Goal: Use online tool/utility: Utilize a website feature to perform a specific function

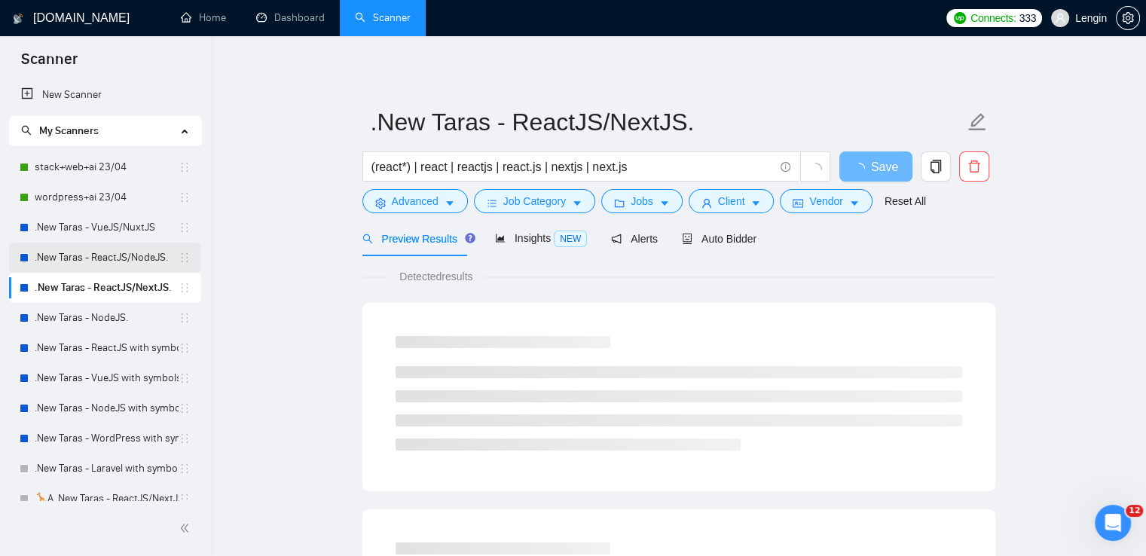
click at [108, 261] on link ".New Taras - ReactJS/NodeJS." at bounding box center [107, 258] width 144 height 30
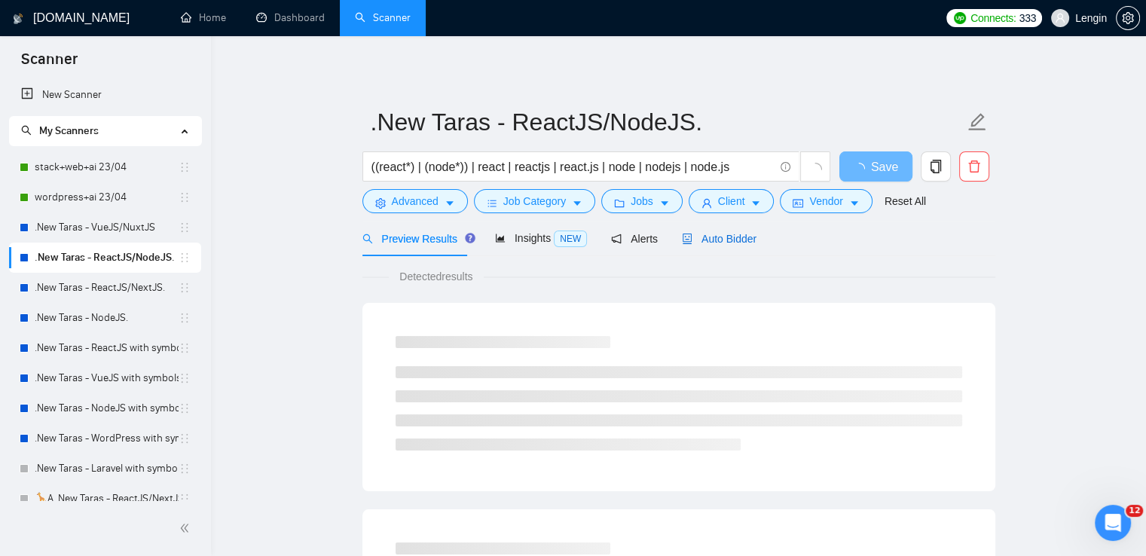
click at [683, 236] on icon "robot" at bounding box center [687, 239] width 9 height 11
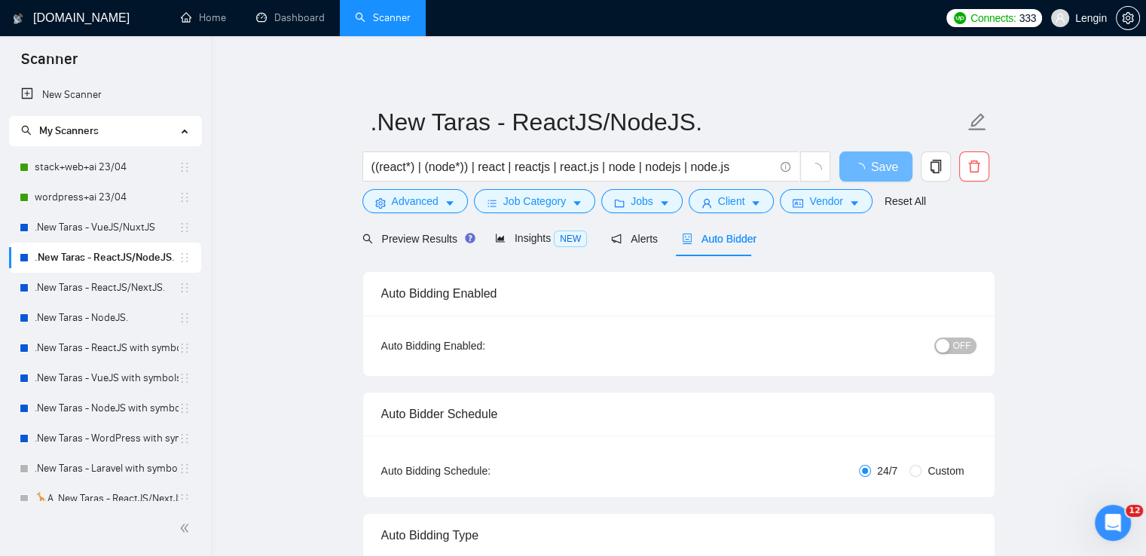
radio input "false"
radio input "true"
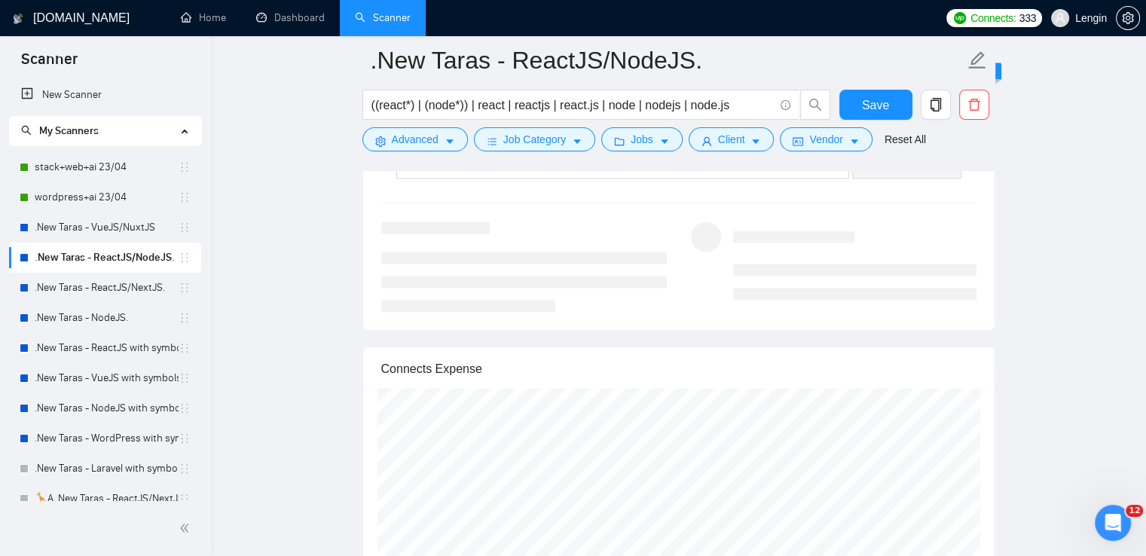
scroll to position [3150, 0]
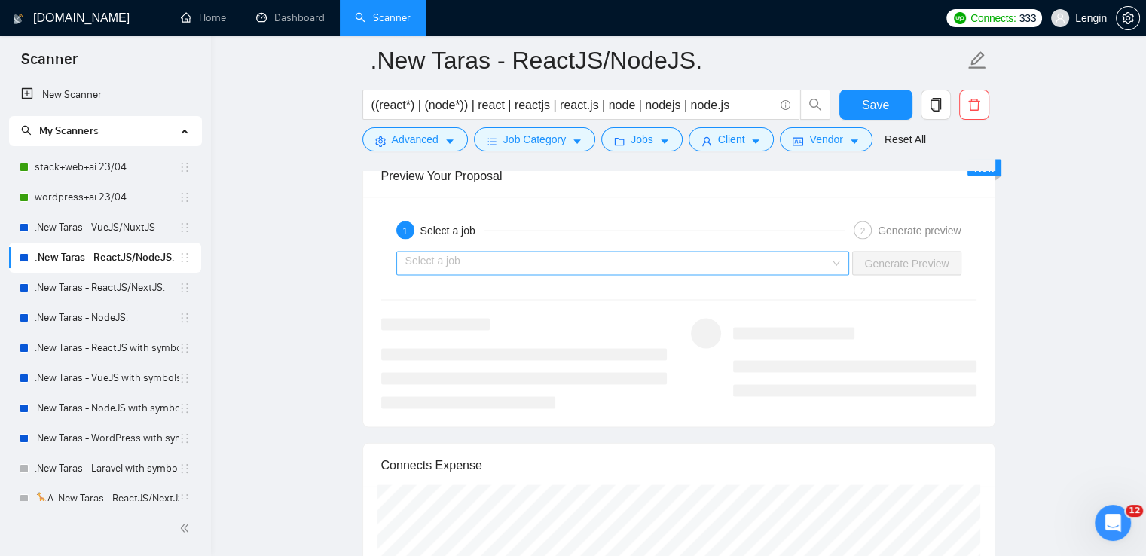
click at [827, 264] on input "search" at bounding box center [617, 263] width 425 height 23
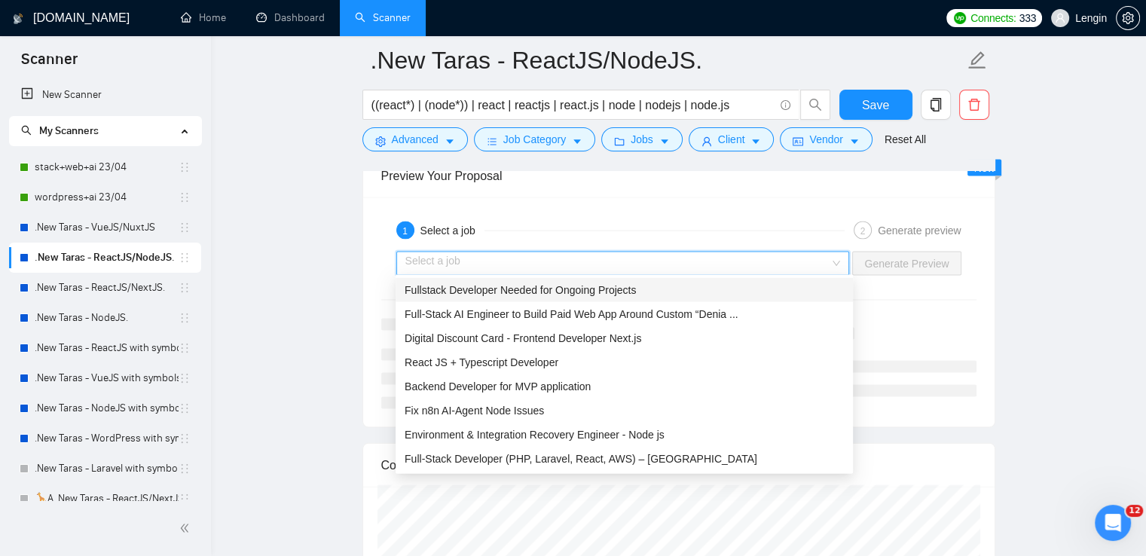
click at [690, 280] on div "Fullstack Developer Needed for Ongoing Projects" at bounding box center [624, 290] width 457 height 24
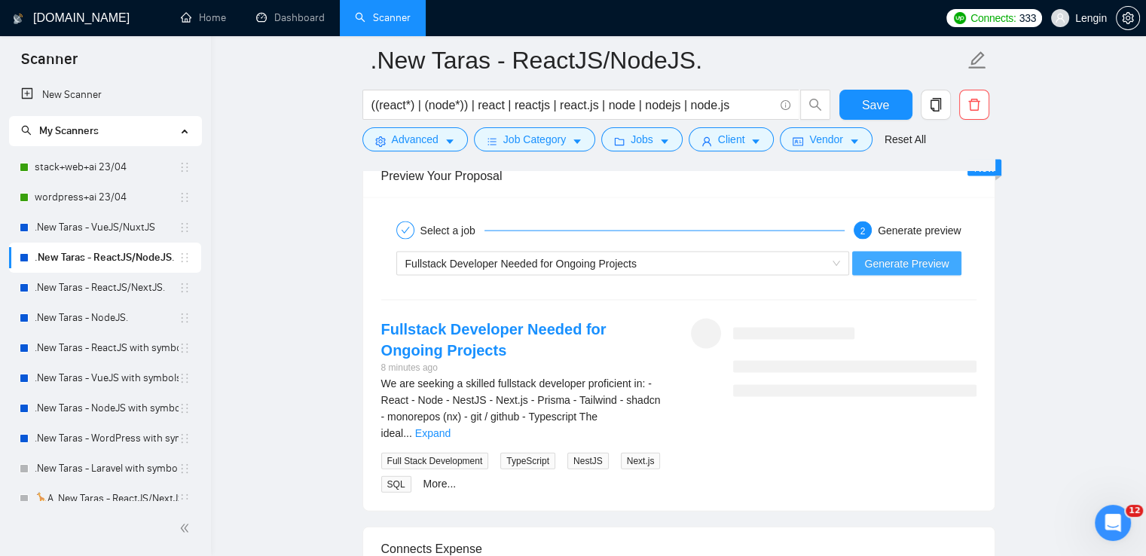
click at [894, 255] on span "Generate Preview" at bounding box center [906, 263] width 84 height 17
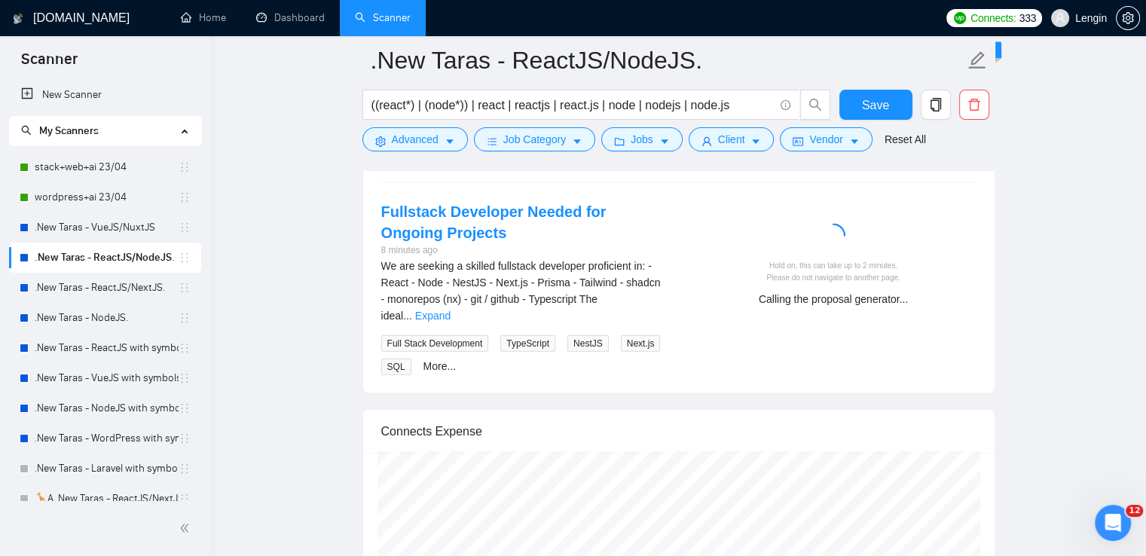
scroll to position [3269, 0]
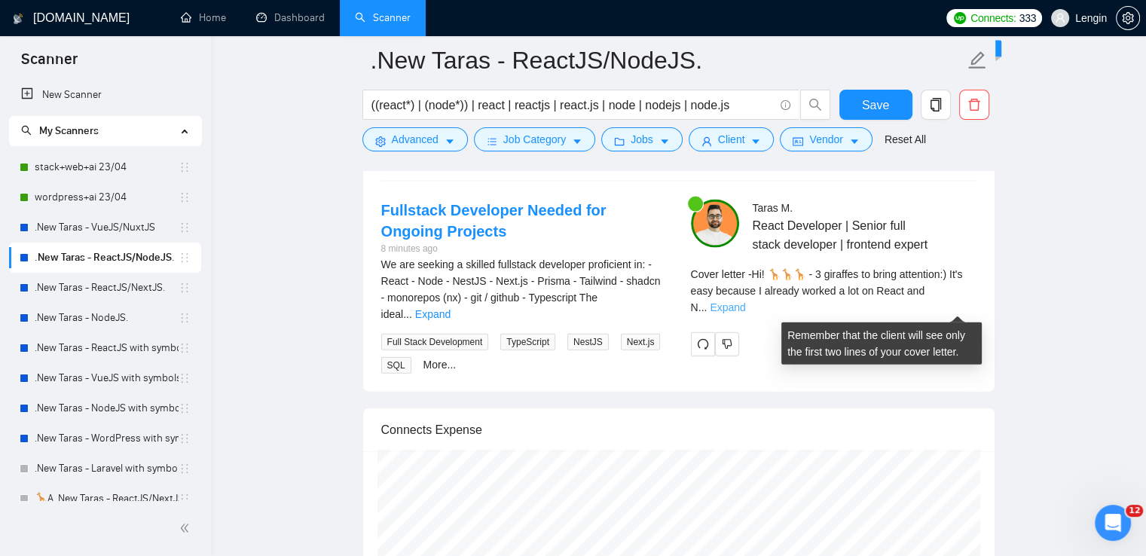
click at [745, 301] on link "Expand" at bounding box center [727, 307] width 35 height 12
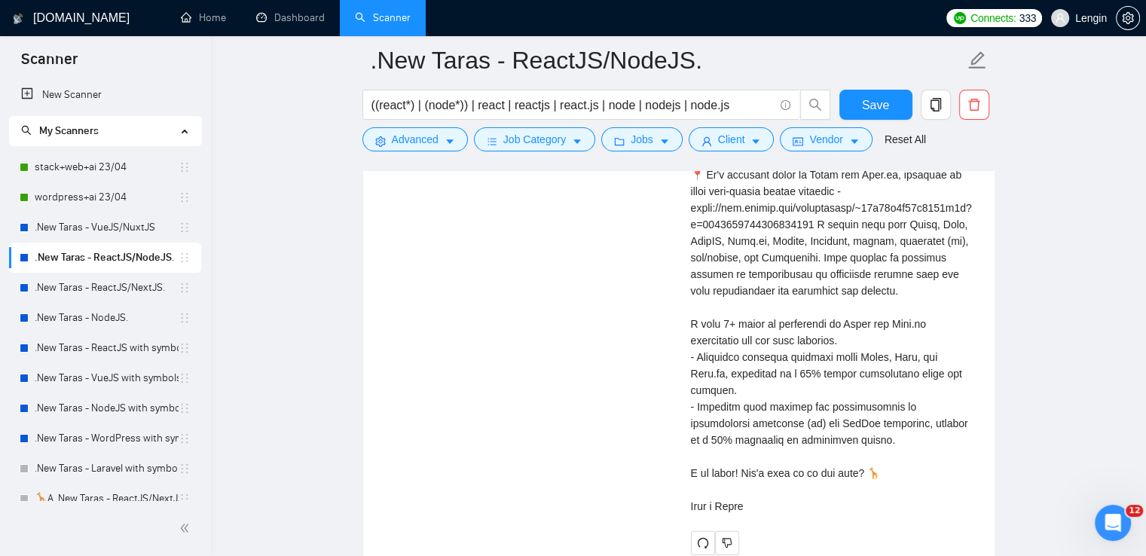
scroll to position [3471, 0]
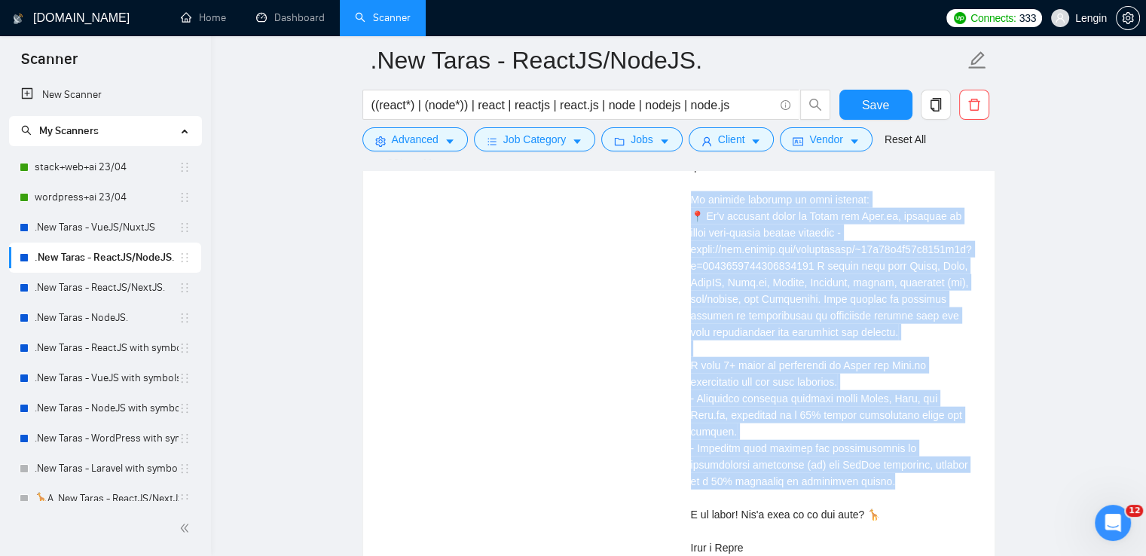
drag, startPoint x: 690, startPoint y: 215, endPoint x: 862, endPoint y: 484, distance: 318.5
click at [862, 484] on div "Cover letter" at bounding box center [834, 315] width 286 height 481
copy div "project relevant to your request: 📍 It's platform based on React and Next.js, d…"
